Goal: Information Seeking & Learning: Learn about a topic

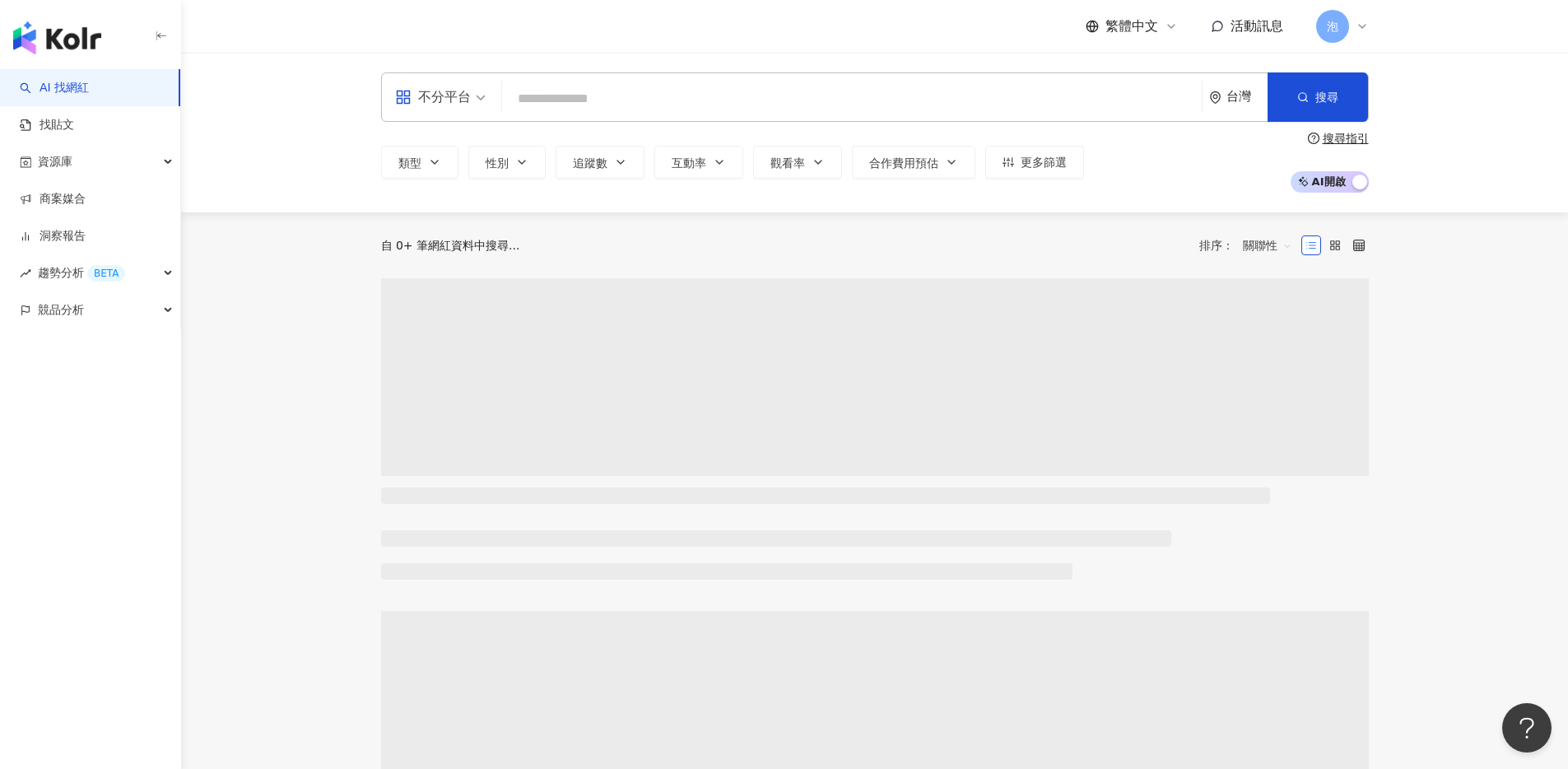
click at [623, 89] on input "search" at bounding box center [852, 99] width 687 height 32
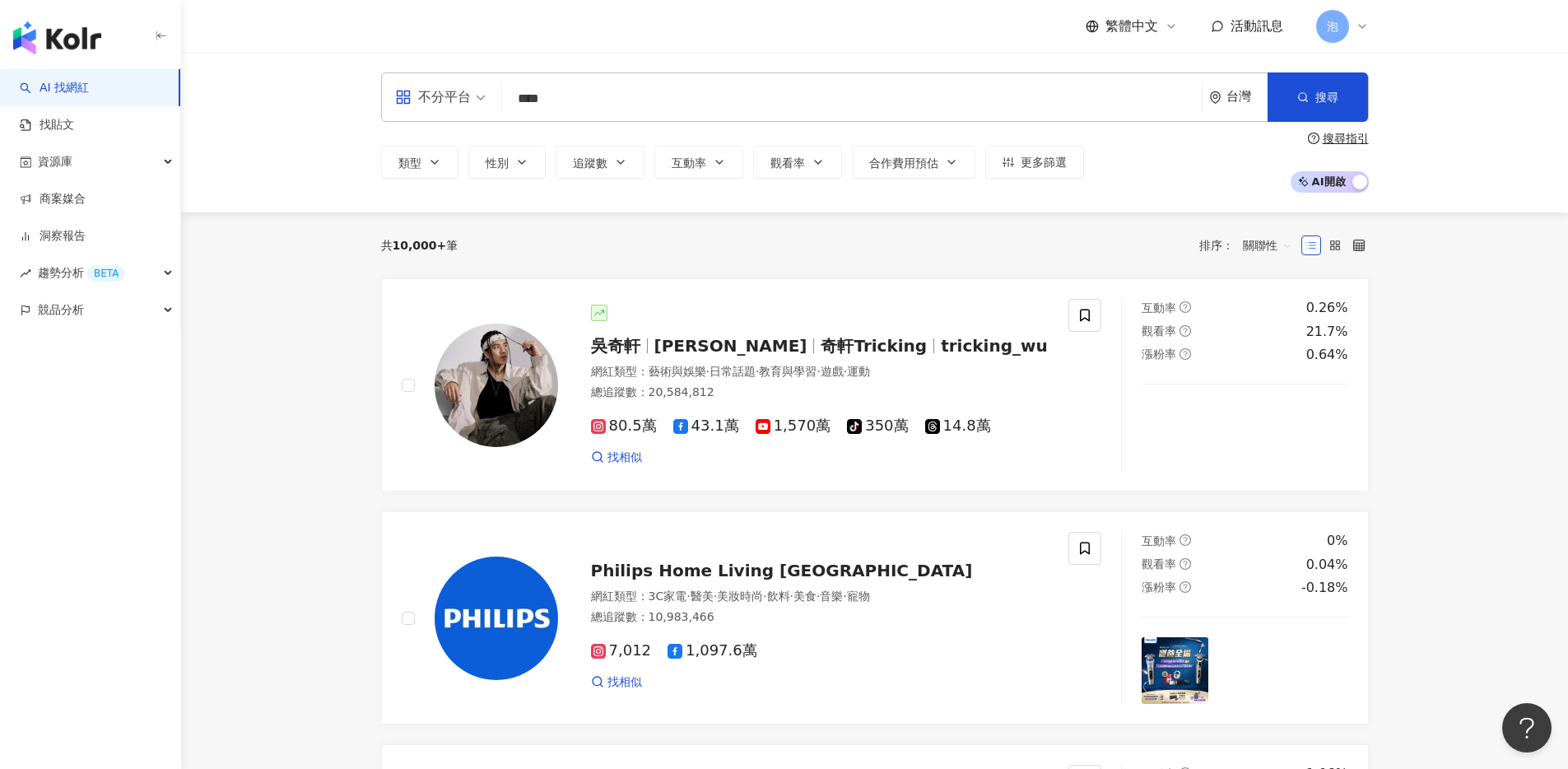
type input "**"
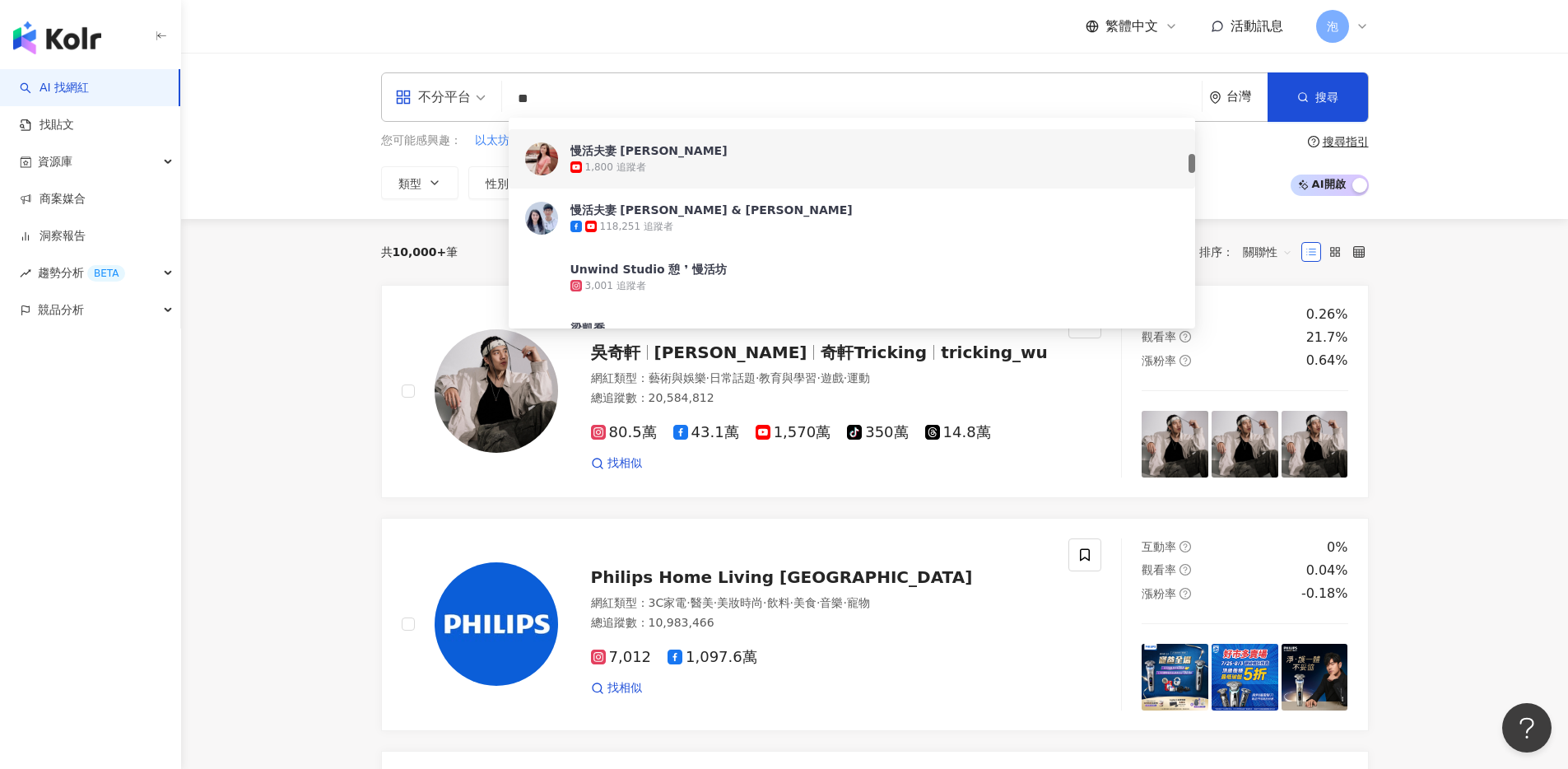
scroll to position [388, 0]
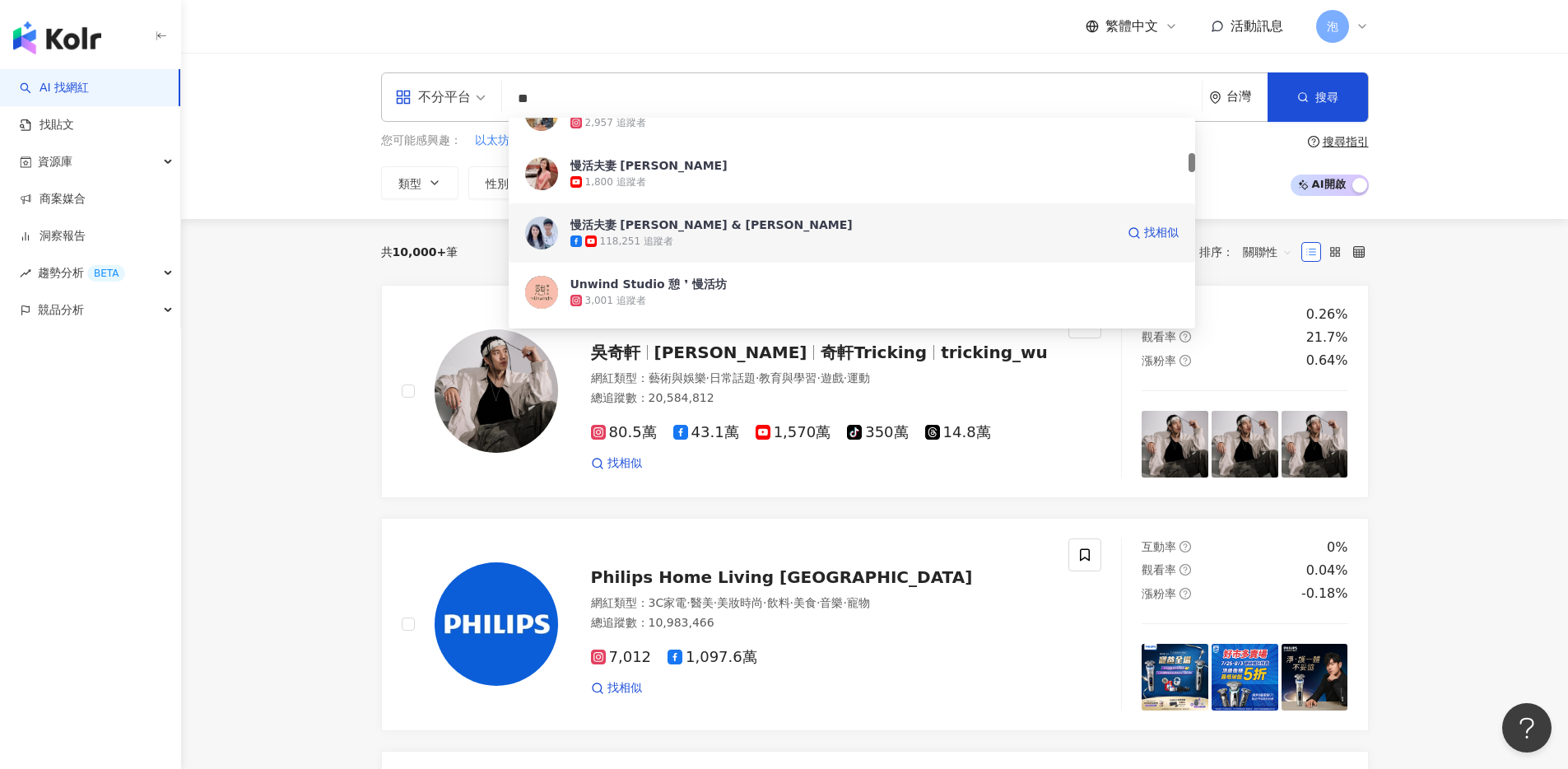
click at [693, 235] on div "118,251 追蹤者" at bounding box center [842, 241] width 545 height 17
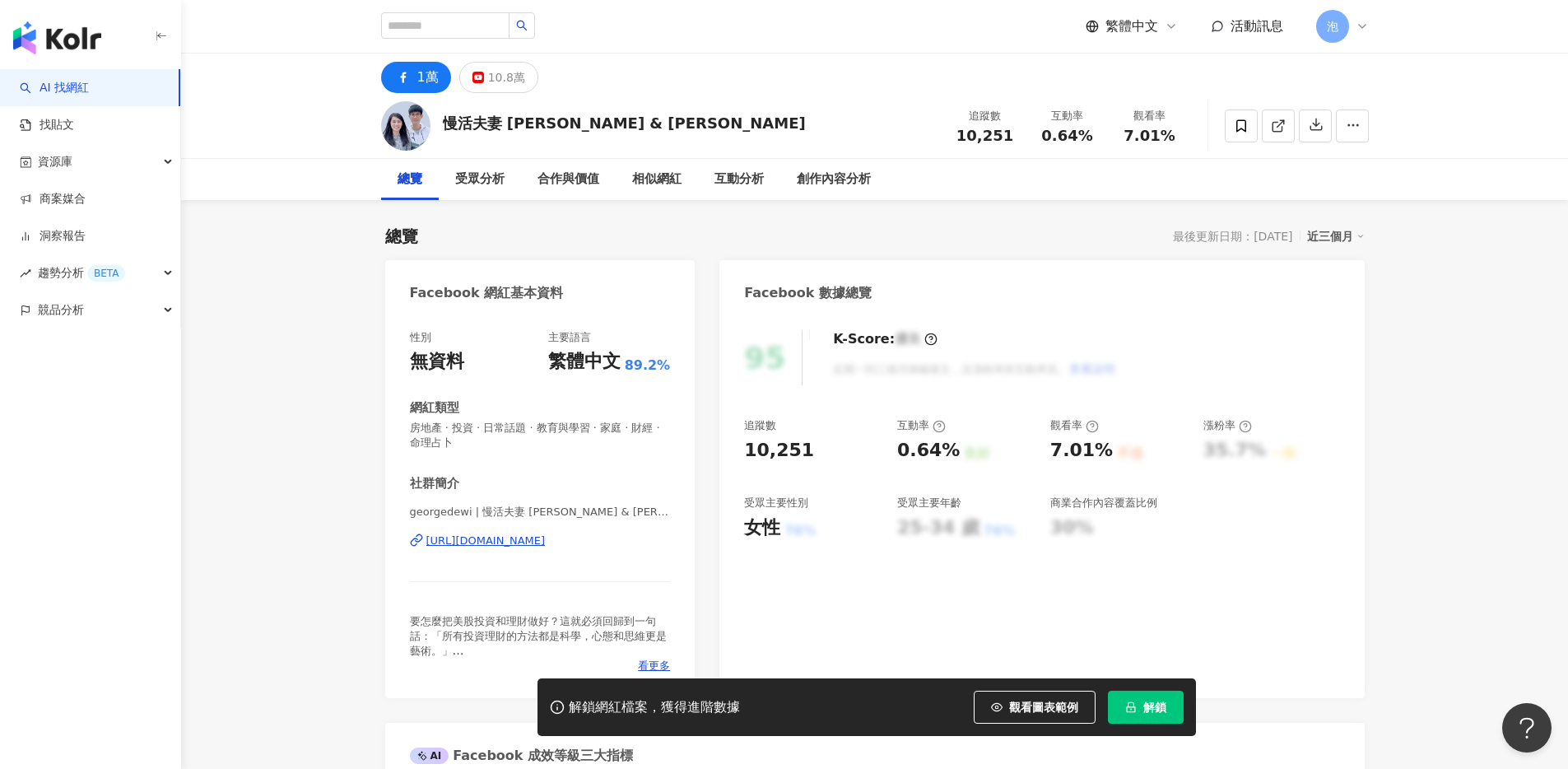
click at [1146, 700] on span "解鎖" at bounding box center [1155, 707] width 23 height 13
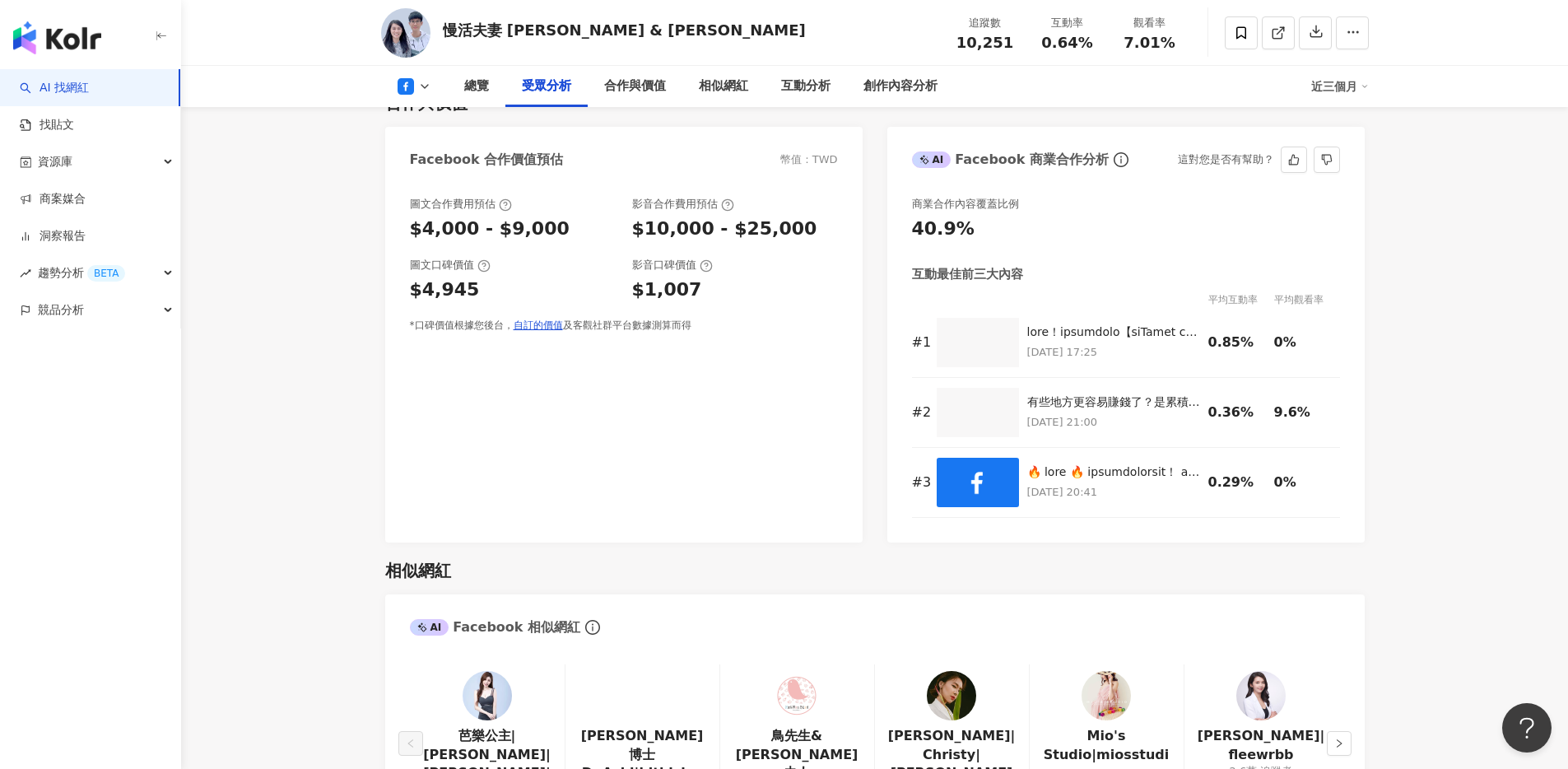
scroll to position [1935, 0]
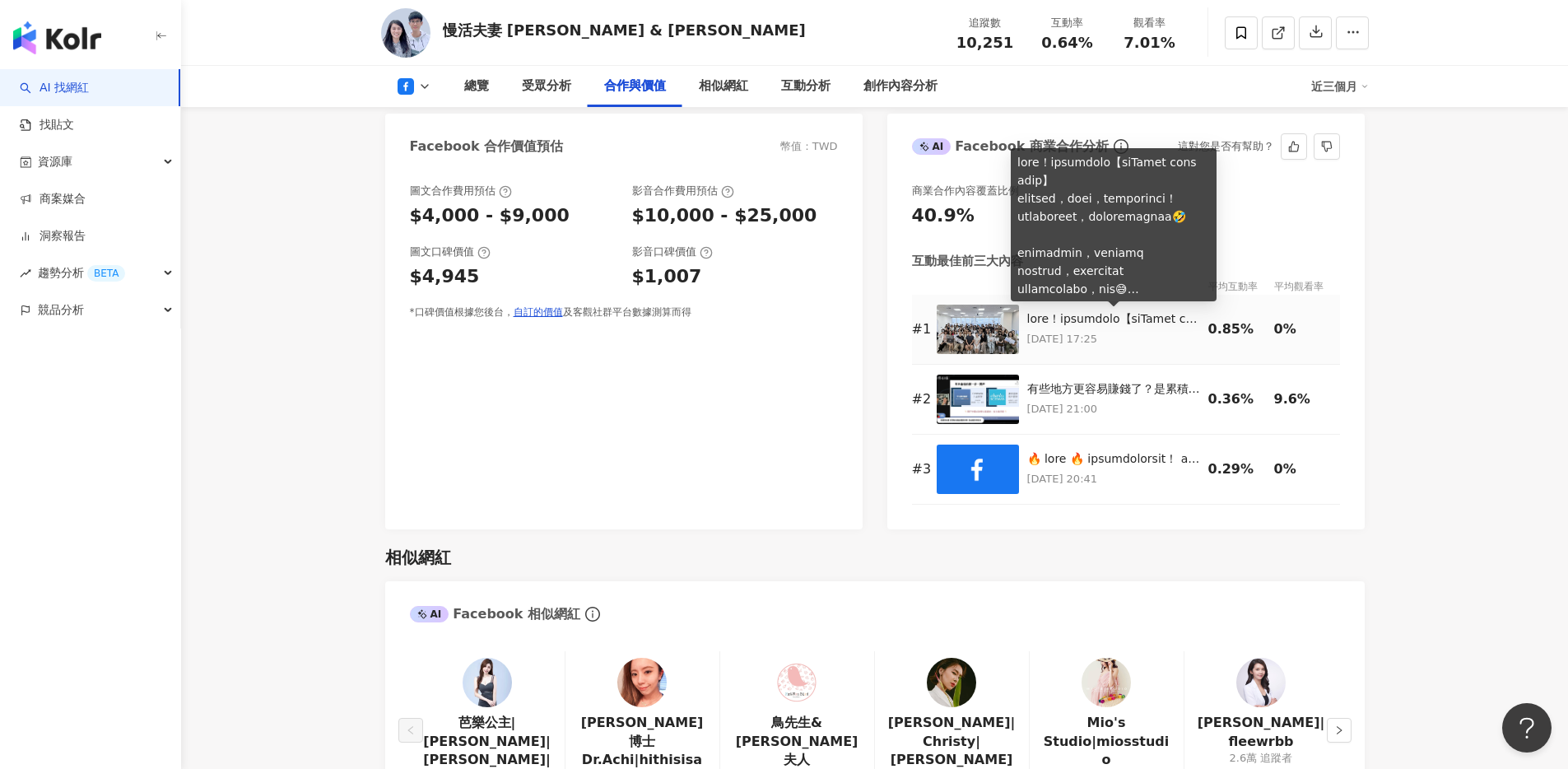
click at [1058, 321] on div at bounding box center [1113, 319] width 173 height 17
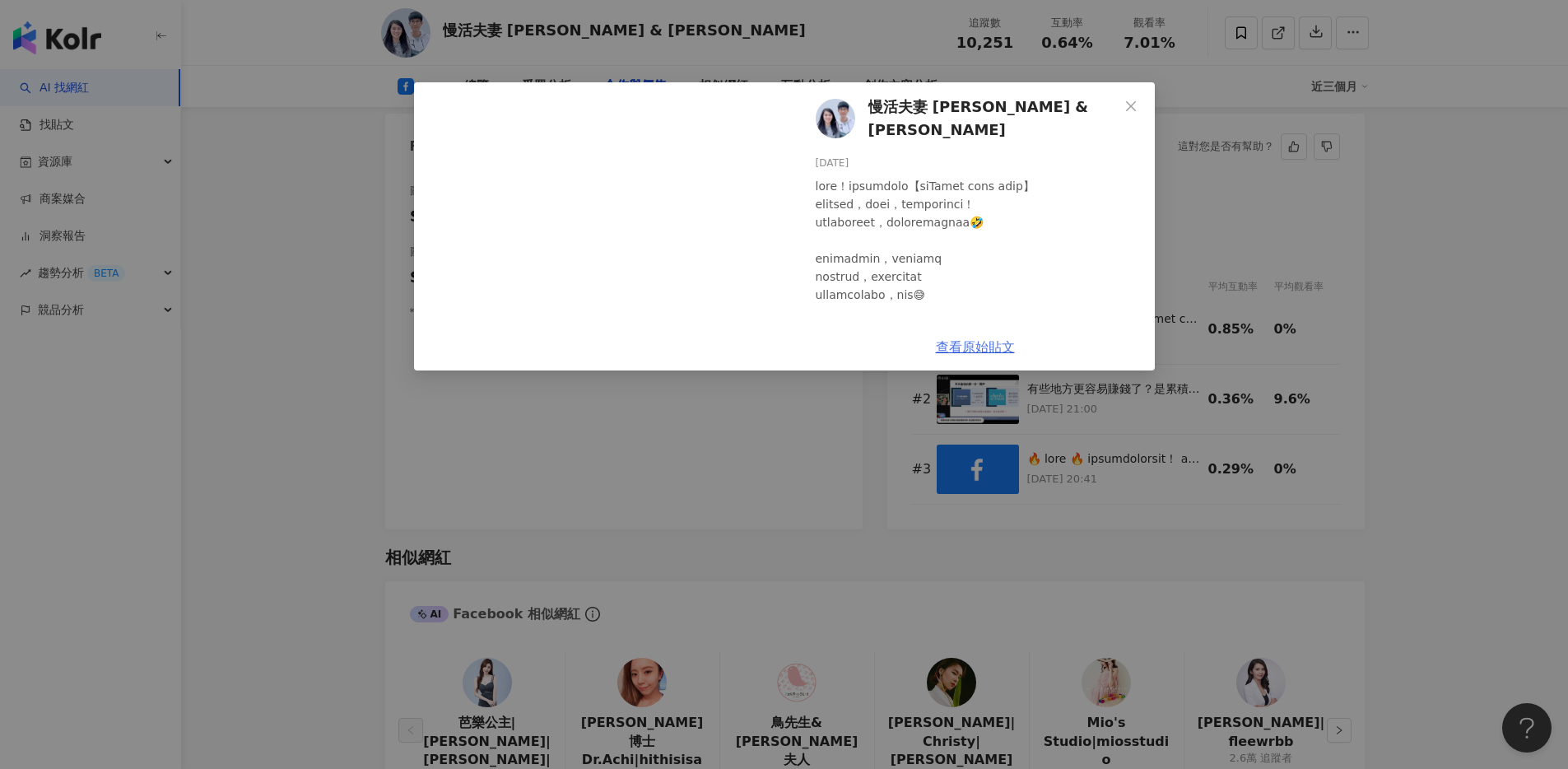
click at [994, 343] on link "查看原始貼文" at bounding box center [975, 347] width 79 height 16
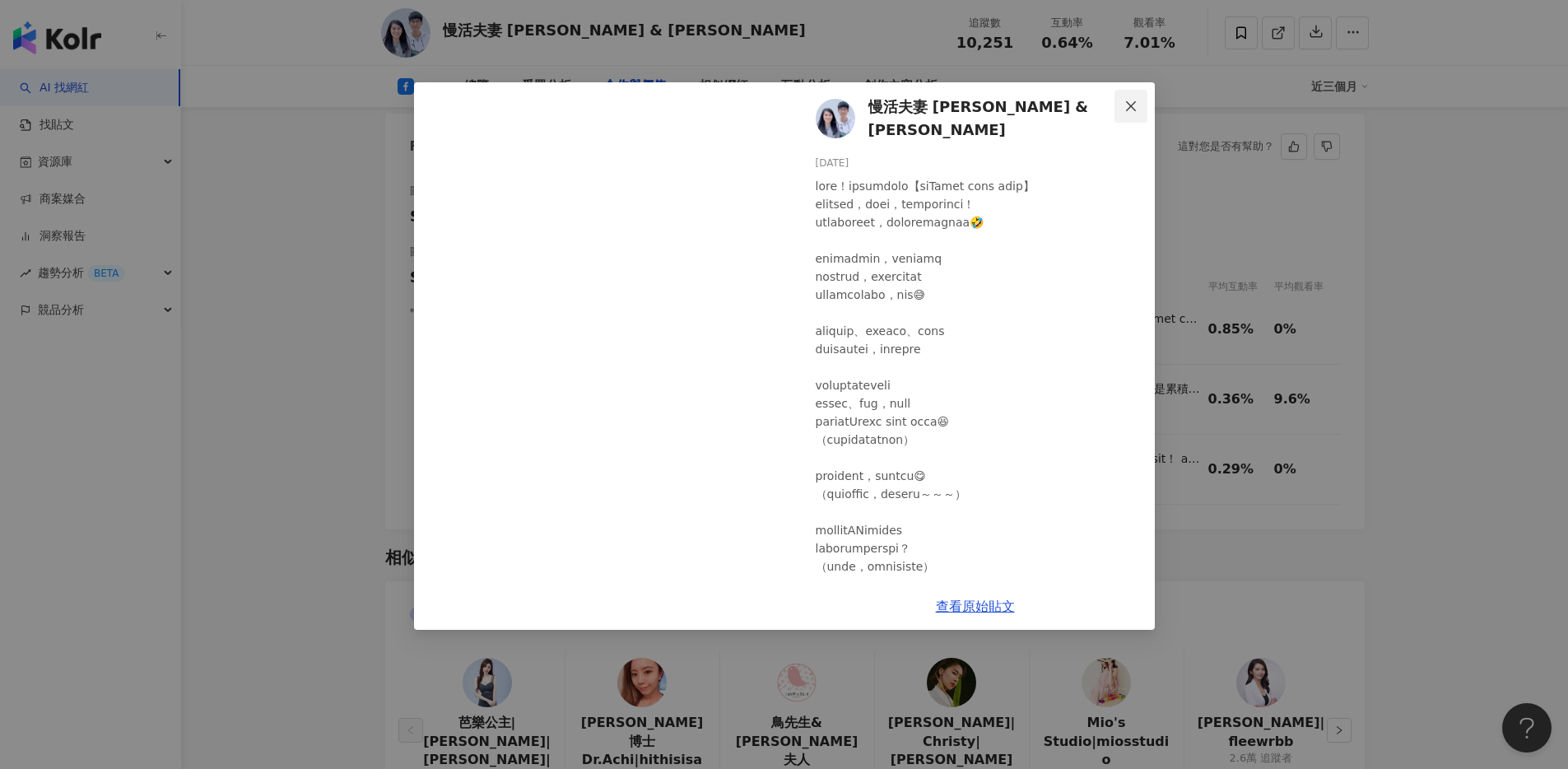
click at [1127, 109] on icon "close" at bounding box center [1131, 106] width 10 height 10
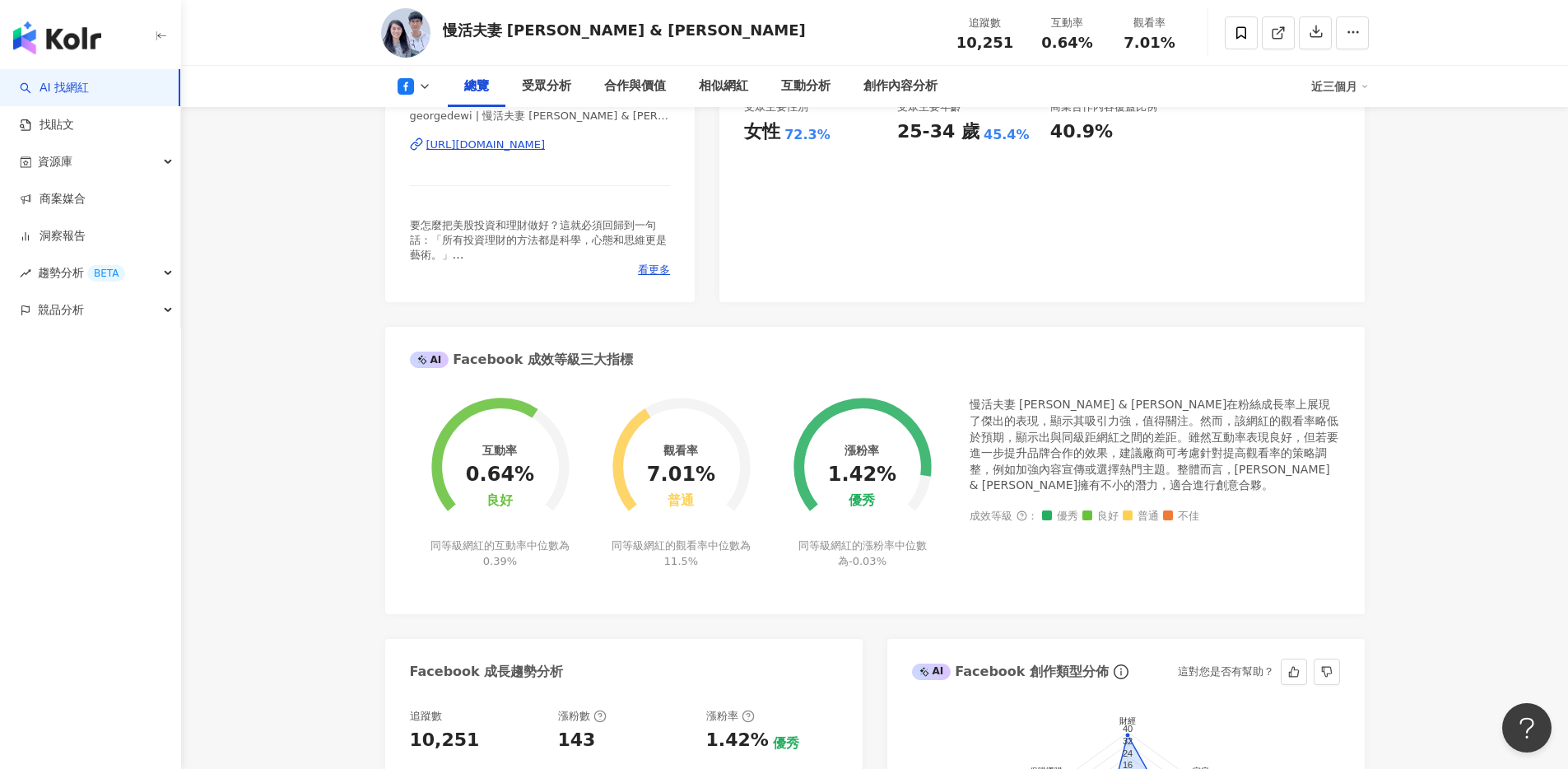
scroll to position [0, 0]
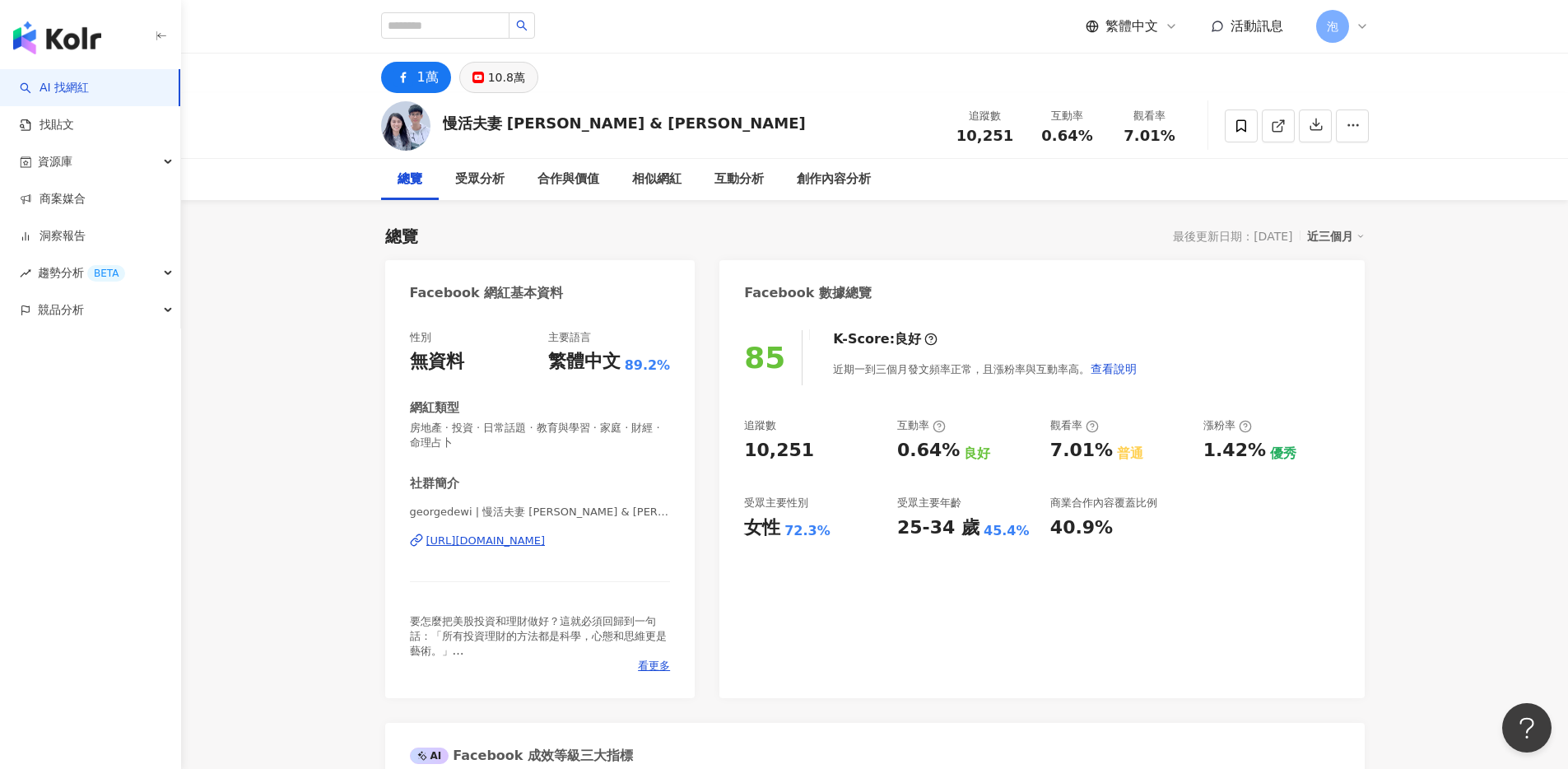
click at [497, 77] on div "10.8萬" at bounding box center [506, 77] width 37 height 23
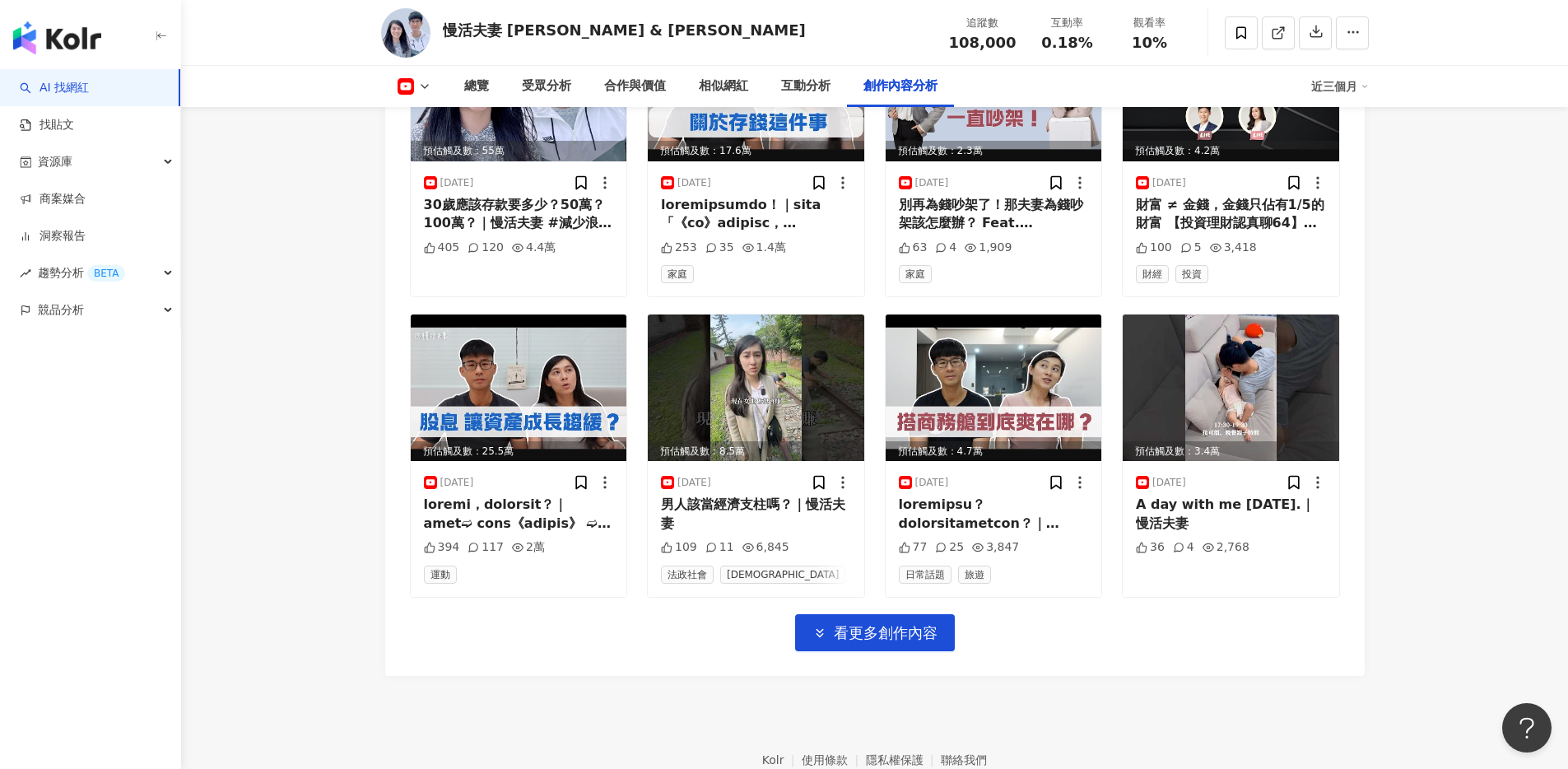
scroll to position [4960, 0]
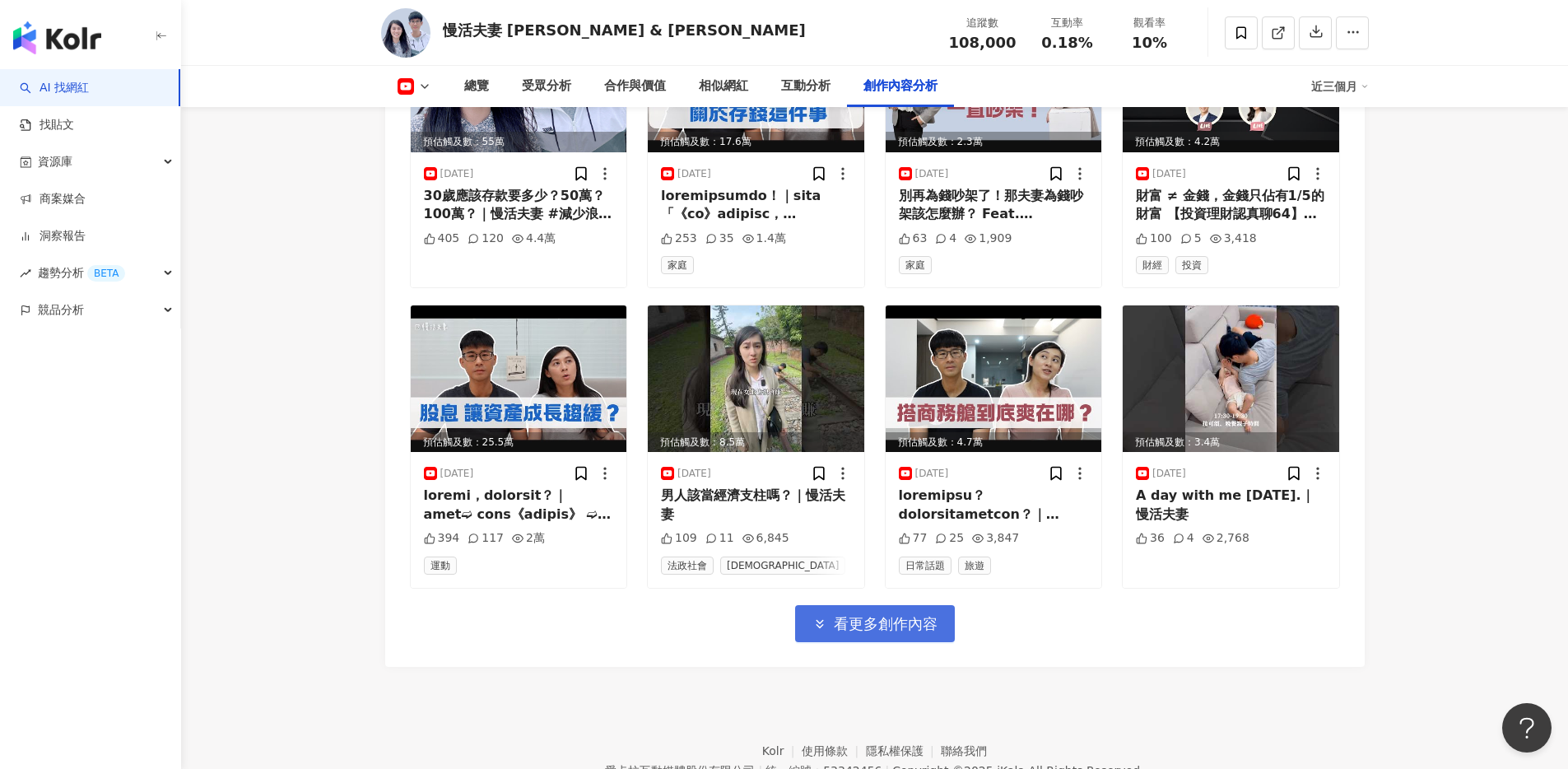
click at [920, 615] on span "看更多創作內容" at bounding box center [885, 624] width 104 height 18
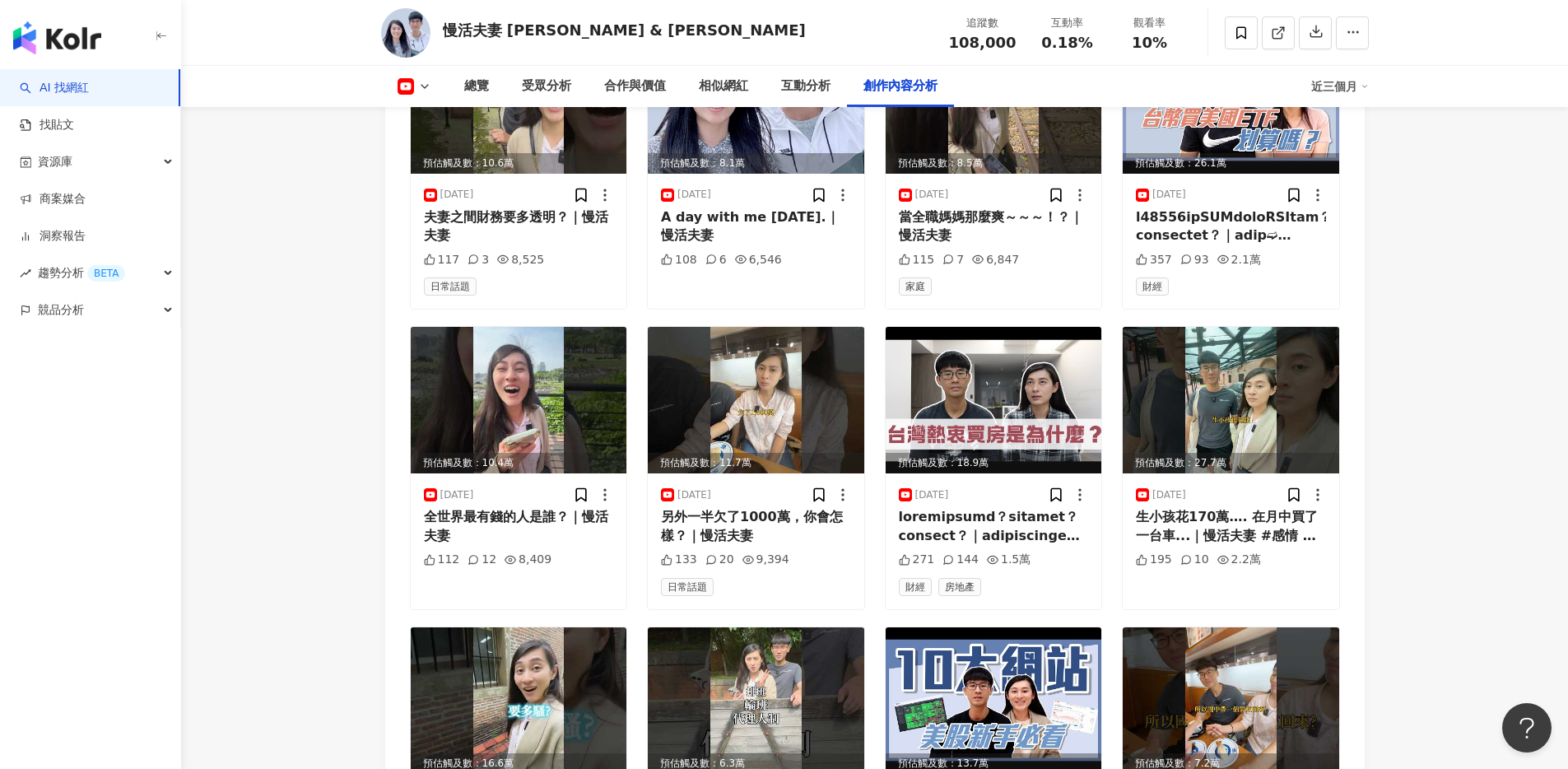
scroll to position [5867, 0]
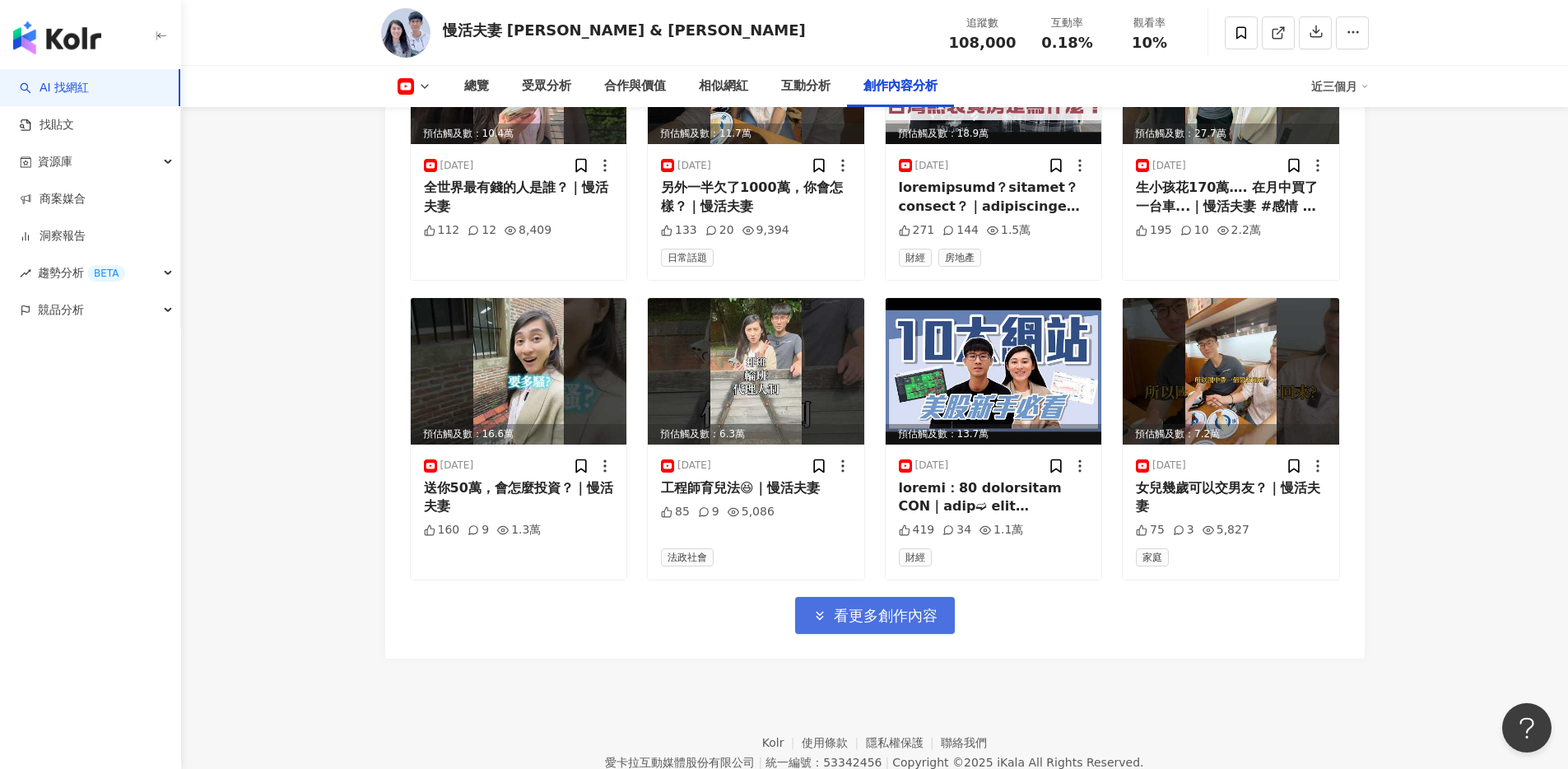
click at [916, 607] on span "看更多創作內容" at bounding box center [885, 616] width 104 height 18
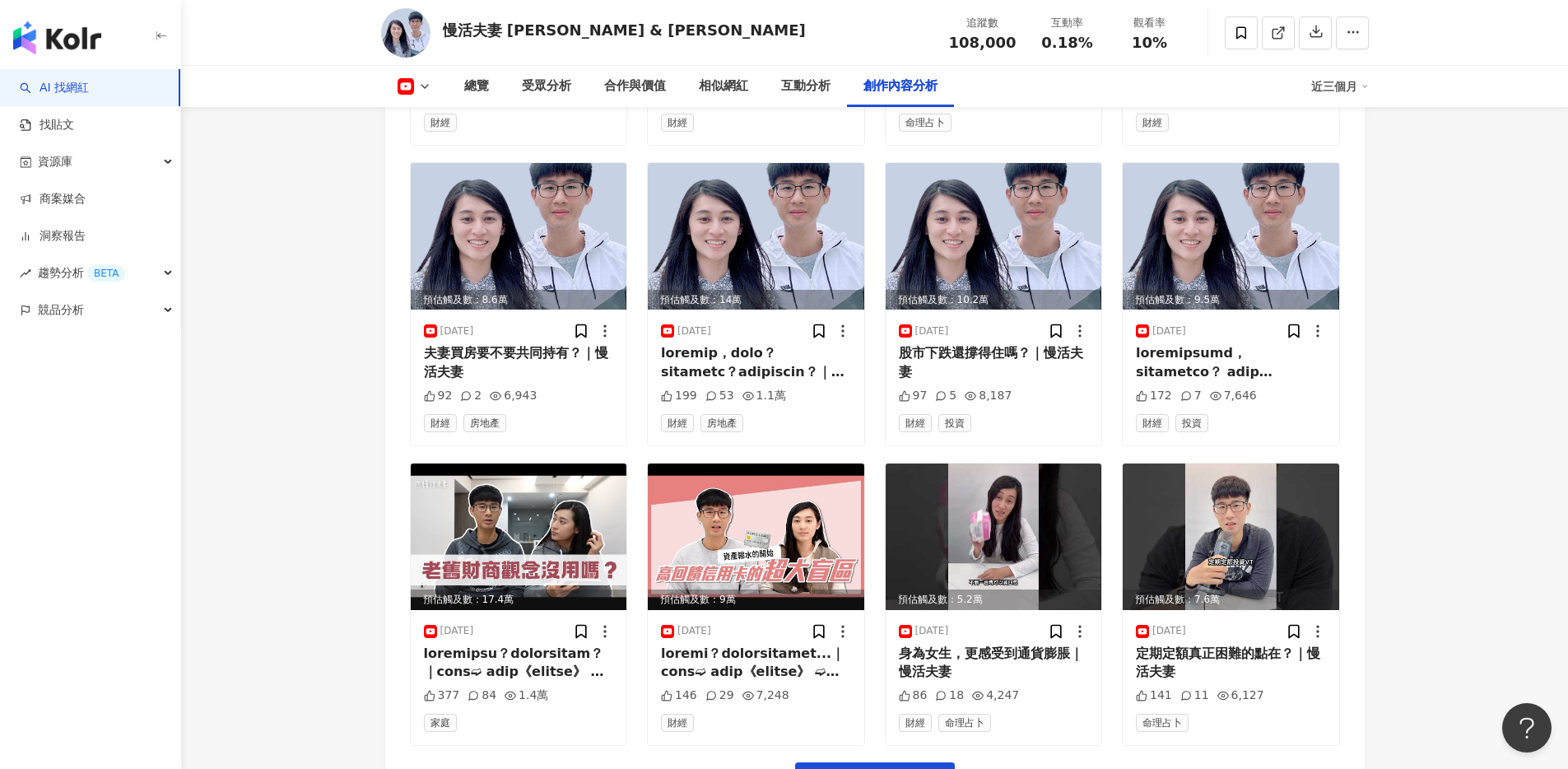
scroll to position [6682, 0]
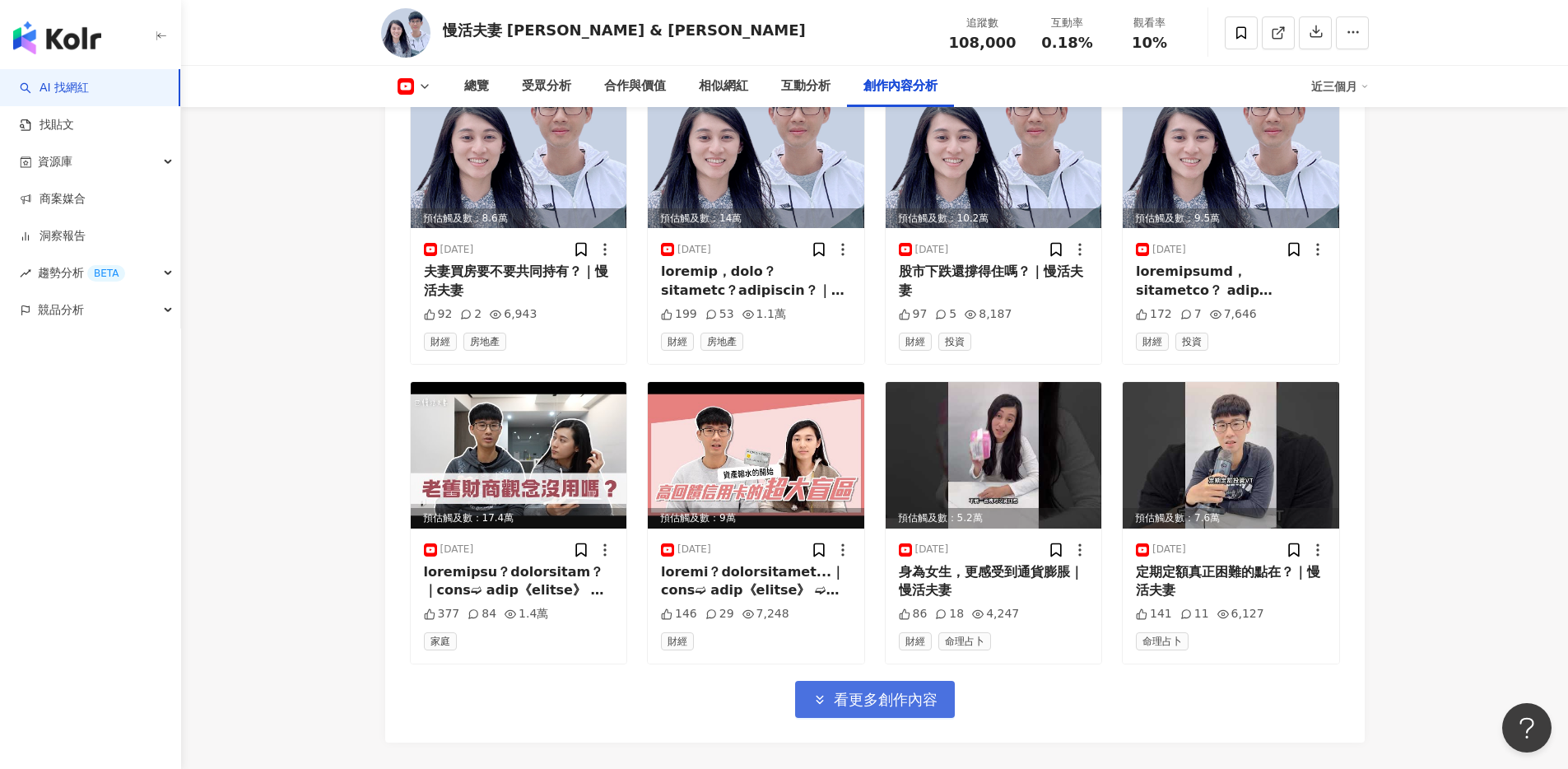
click at [893, 691] on span "看更多創作內容" at bounding box center [885, 700] width 104 height 18
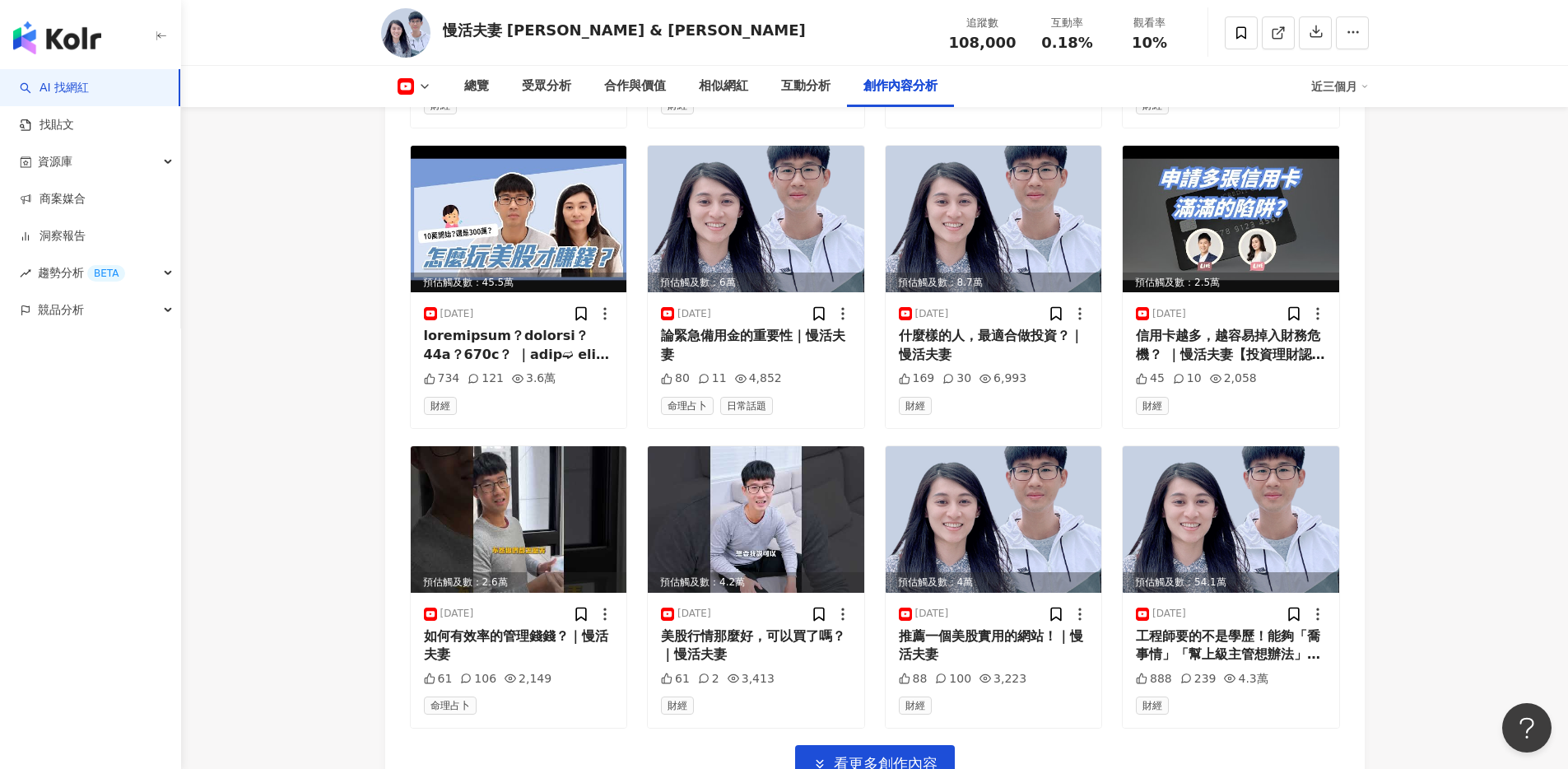
scroll to position [7529, 0]
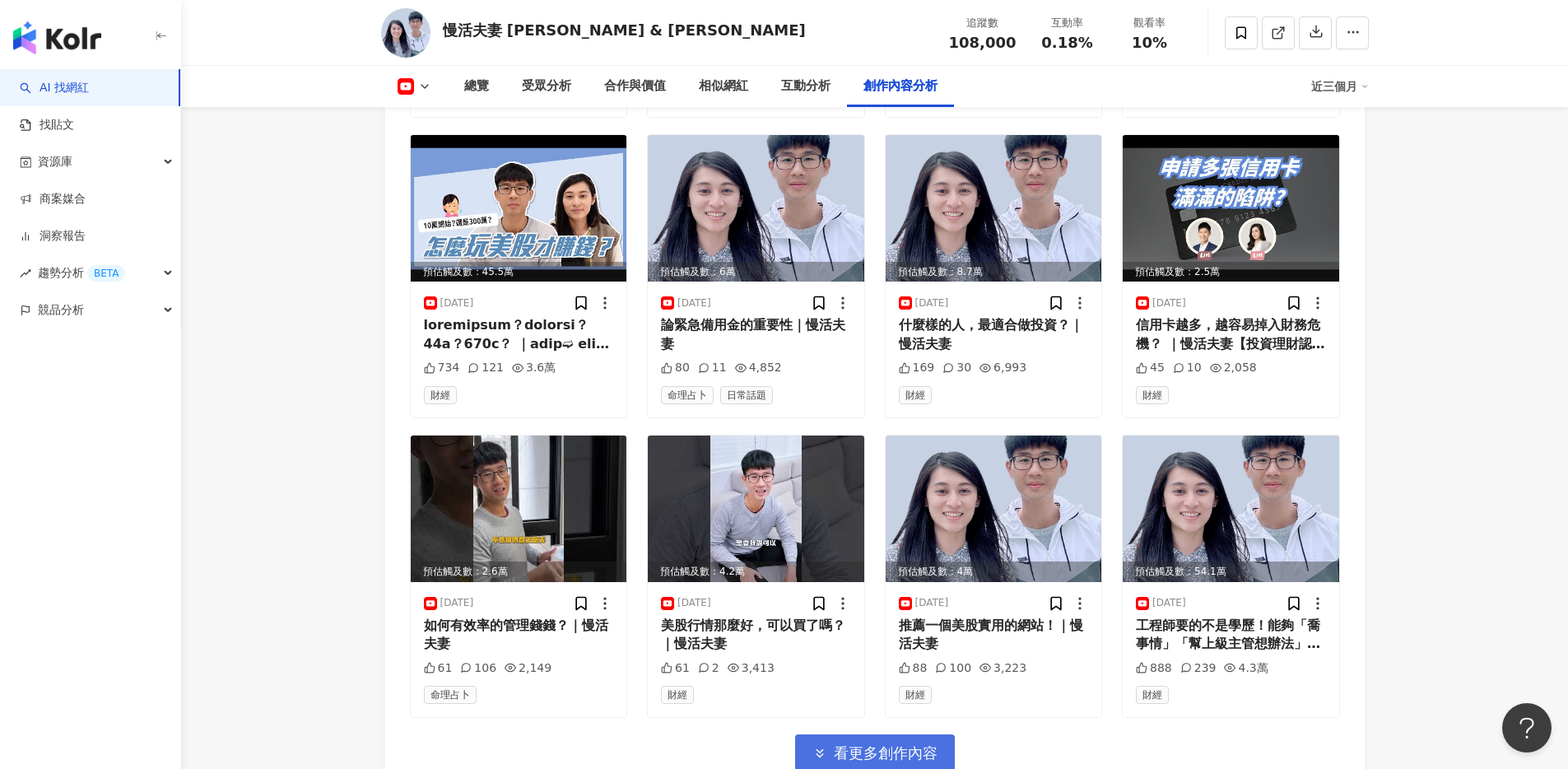
click at [892, 734] on button "看更多創作內容" at bounding box center [875, 752] width 160 height 37
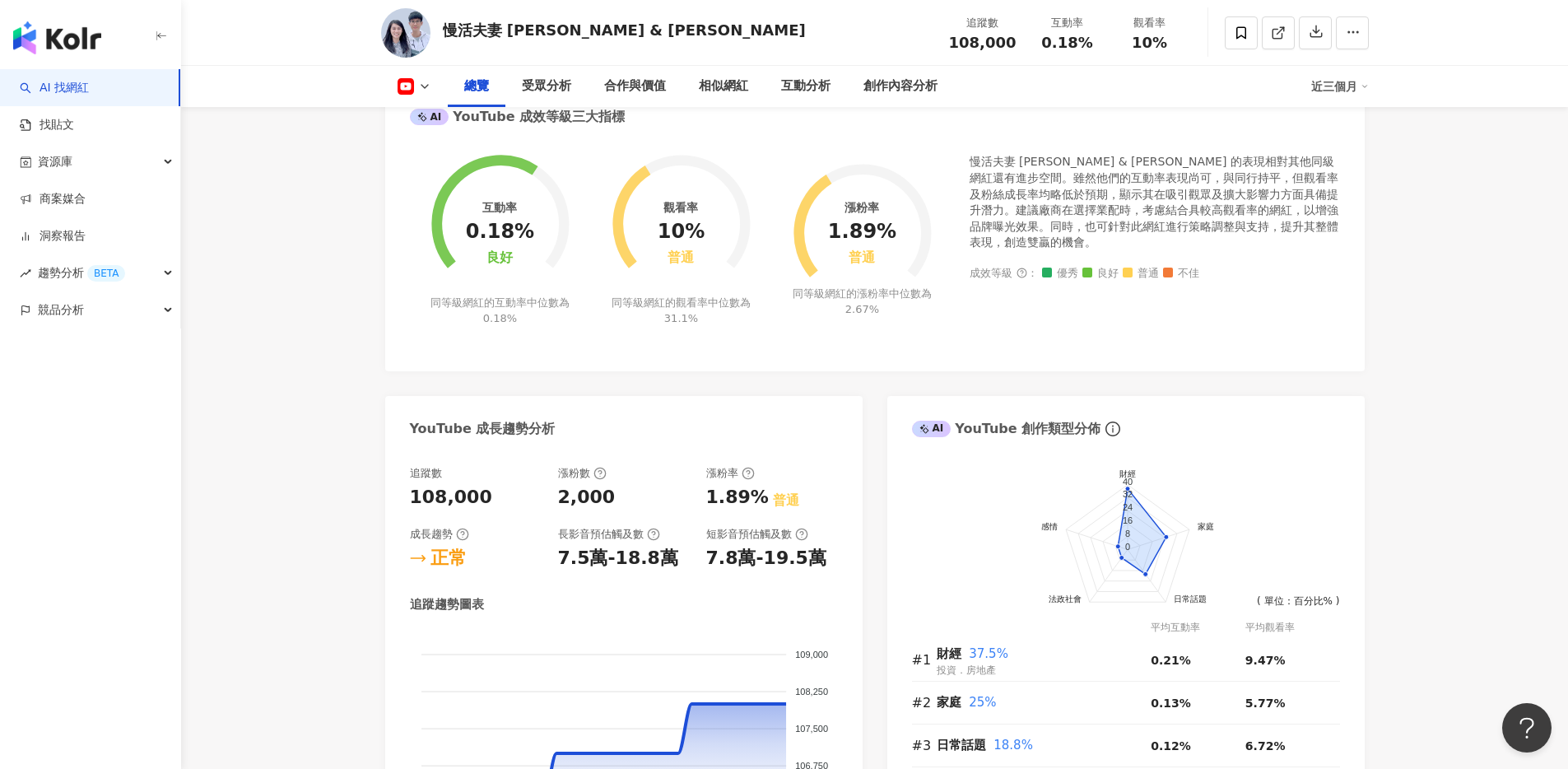
scroll to position [0, 0]
